Goal: Task Accomplishment & Management: Manage account settings

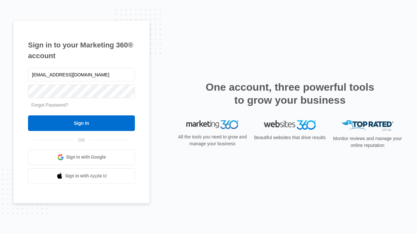
type input "[EMAIL_ADDRESS][DOMAIN_NAME]"
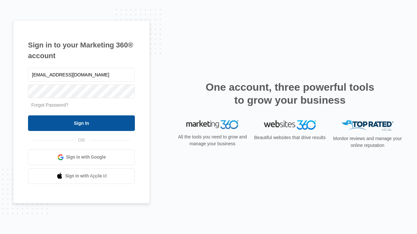
click at [81, 123] on input "Sign In" at bounding box center [81, 124] width 107 height 16
